Goal: Communication & Community: Answer question/provide support

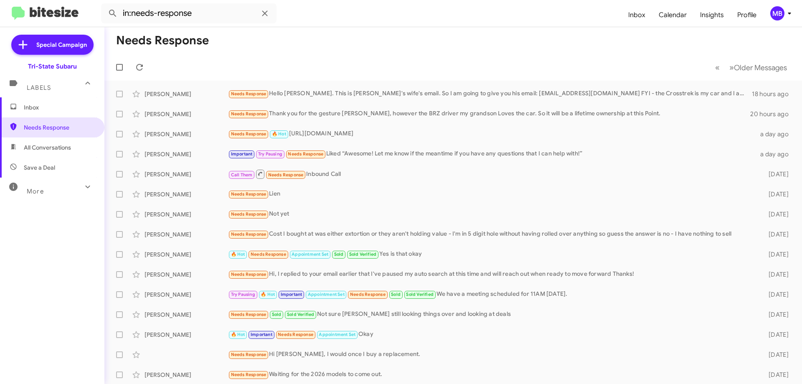
click at [81, 109] on span "Inbox" at bounding box center [59, 107] width 71 height 8
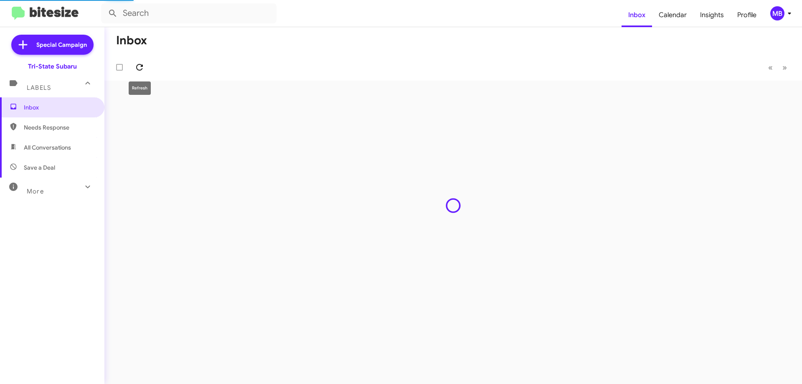
click at [138, 67] on icon at bounding box center [140, 67] width 10 height 10
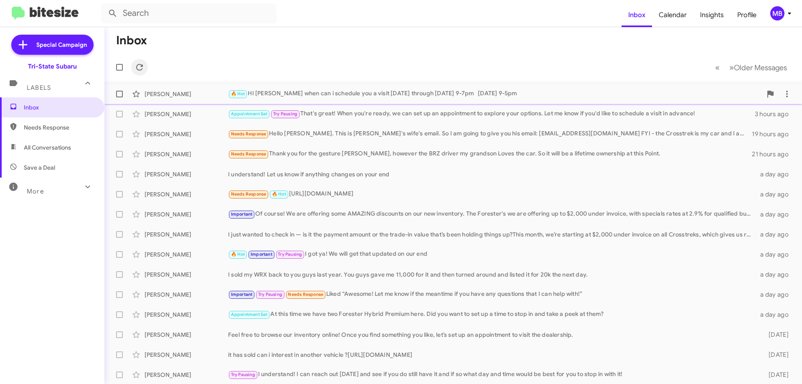
click at [145, 91] on div "Inbox « Previous » Next Older Messages [PERSON_NAME] 🔥 Hot HI [PERSON_NAME] whe…" at bounding box center [453, 205] width 698 height 357
click at [145, 91] on div "[PERSON_NAME]" at bounding box center [187, 94] width 84 height 8
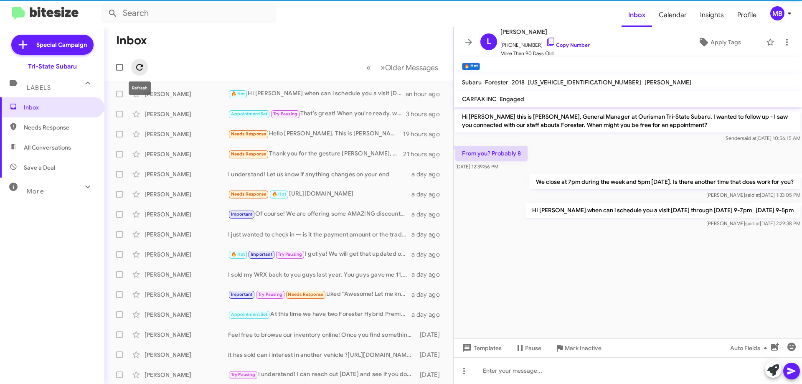
click at [142, 67] on icon at bounding box center [139, 67] width 7 height 7
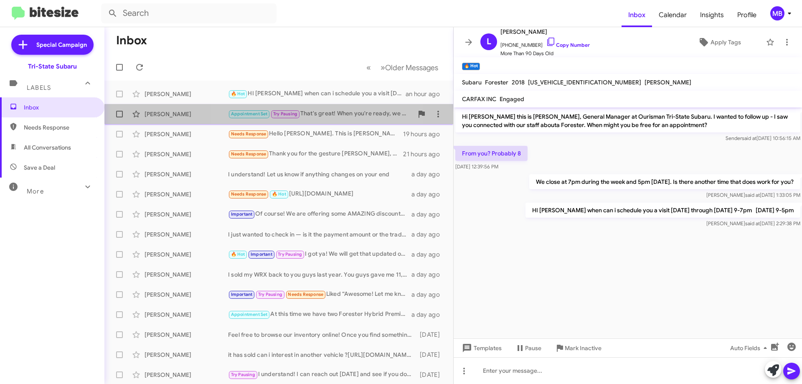
click at [317, 110] on div "Appointment Set Try Pausing That's great! When you're ready, we can set up an a…" at bounding box center [320, 114] width 185 height 10
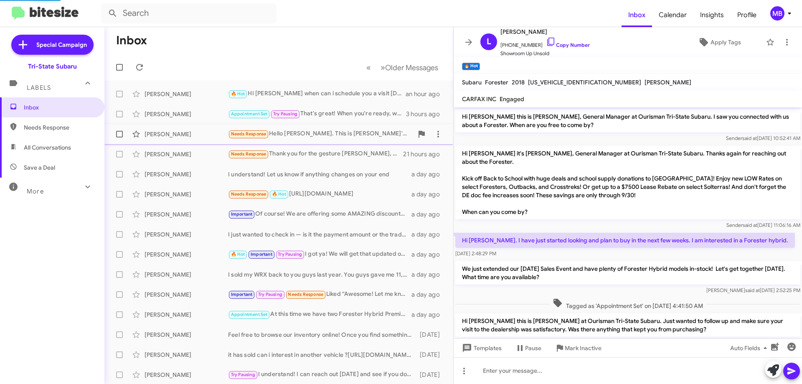
scroll to position [122, 0]
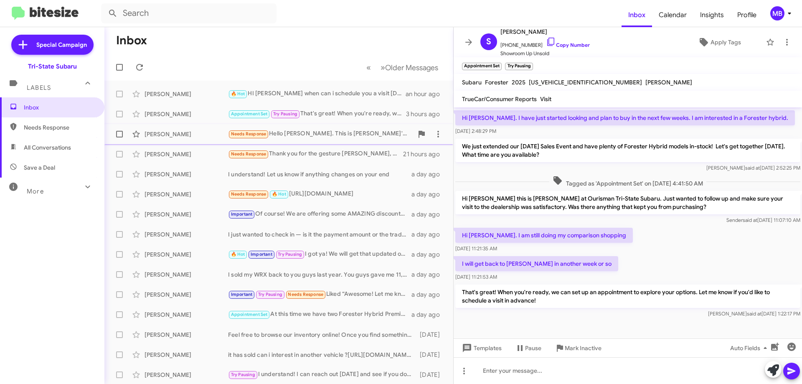
click at [353, 127] on div "[PERSON_NAME] Needs Response Hello [PERSON_NAME]. This is [PERSON_NAME]'s wife'…" at bounding box center [278, 134] width 335 height 17
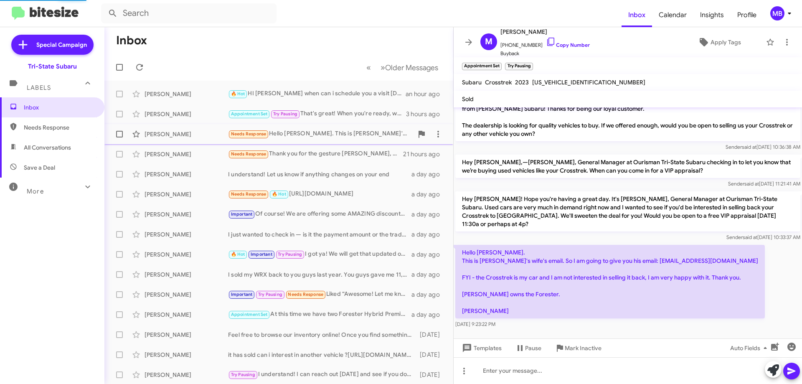
scroll to position [8, 0]
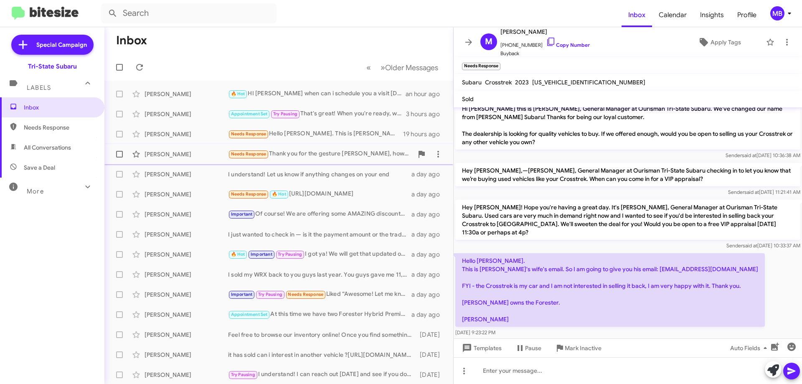
click at [361, 156] on div "Needs Response Thank you for the gesture [PERSON_NAME], however the BRZ driver …" at bounding box center [320, 154] width 185 height 10
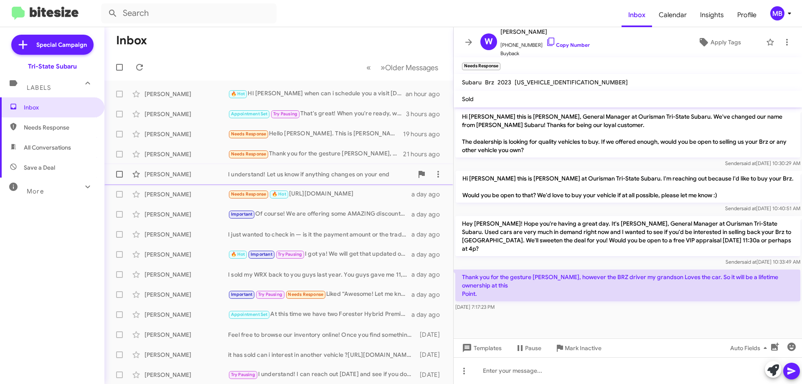
click at [342, 182] on div "[PERSON_NAME] I understand! Let us know if anything changes on your end a day a…" at bounding box center [278, 174] width 335 height 17
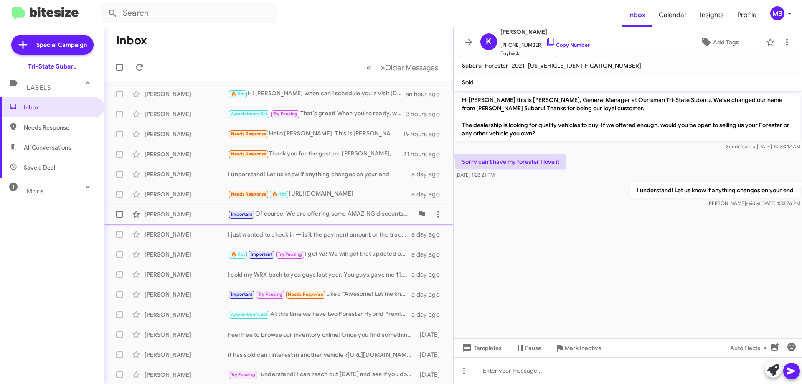
click at [343, 214] on div "Important Of course! We are offering some AMAZING discounts on our new inventor…" at bounding box center [320, 214] width 185 height 10
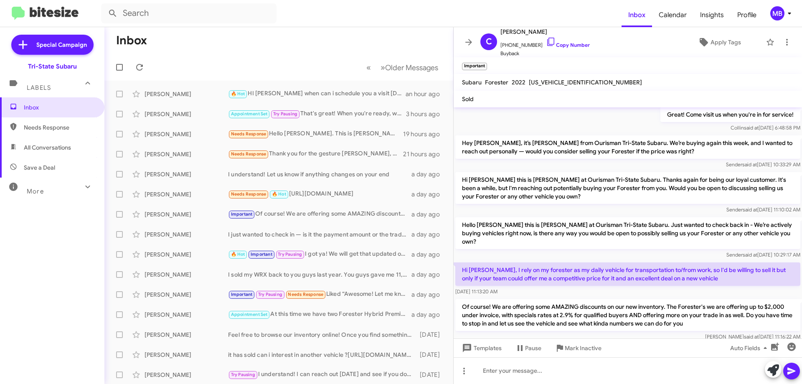
scroll to position [191, 0]
